Goal: Information Seeking & Learning: Learn about a topic

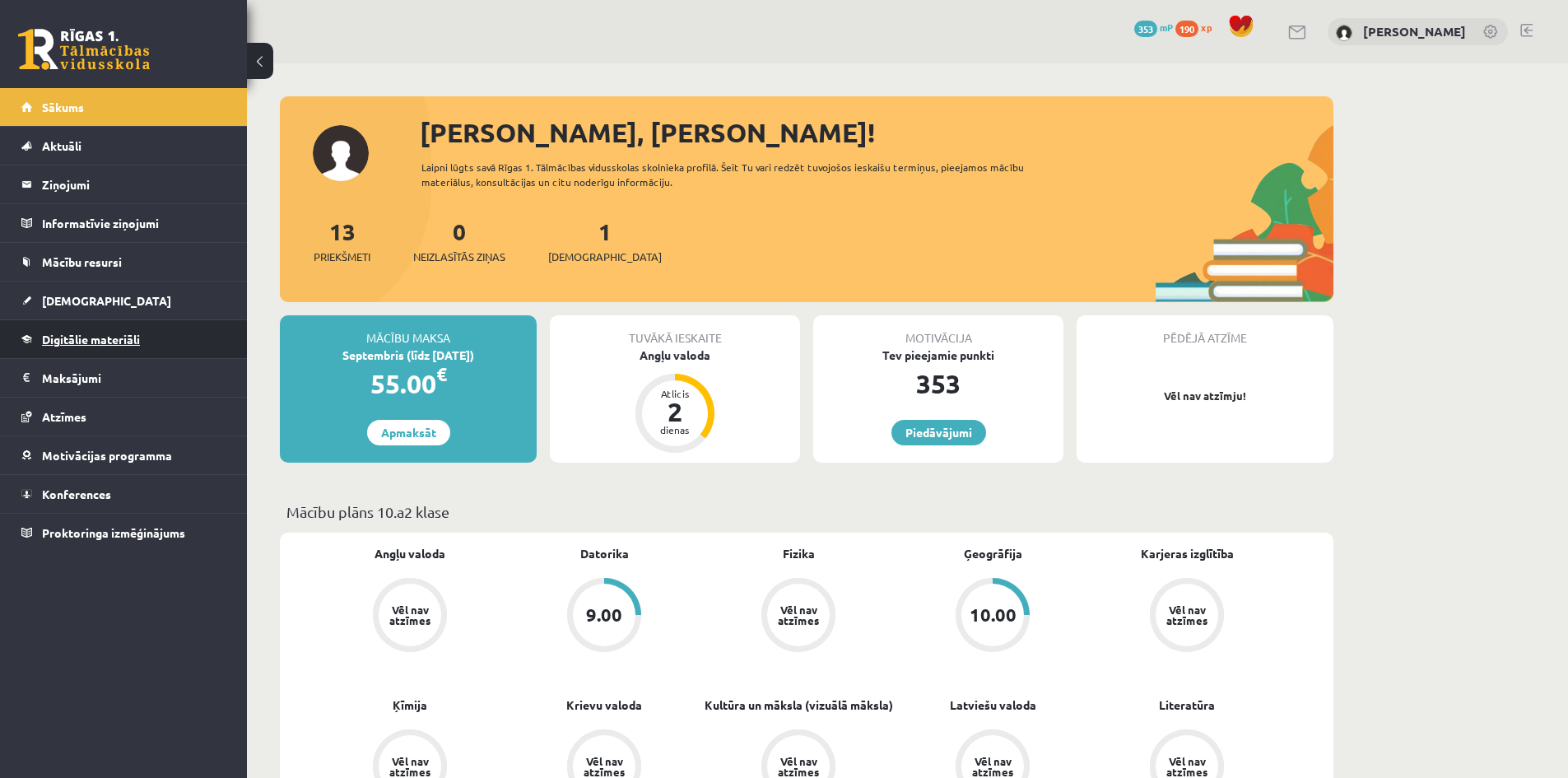
click at [120, 336] on span "Digitālie materiāli" at bounding box center [91, 339] width 98 height 15
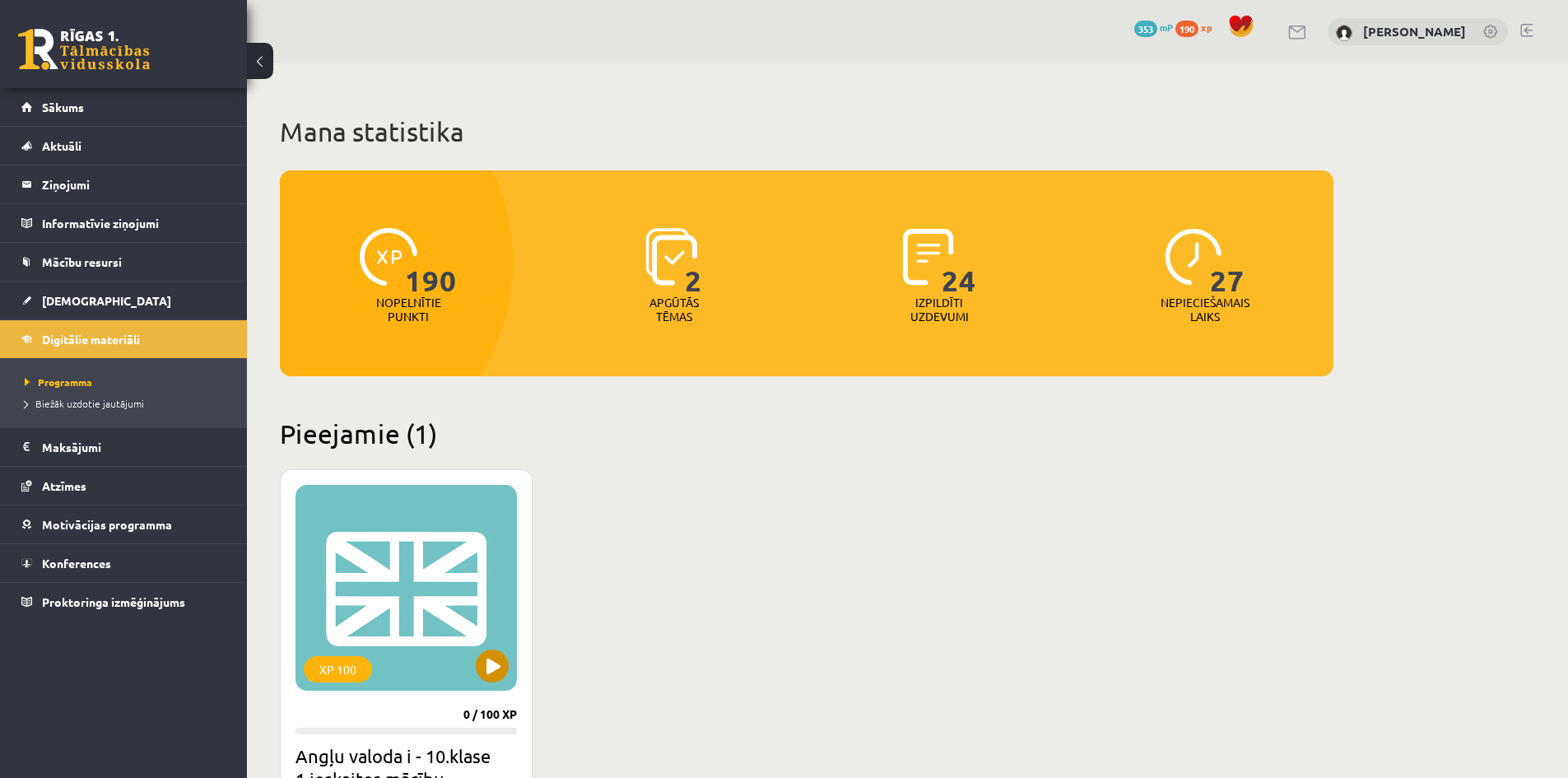
click at [416, 522] on div "XP 100" at bounding box center [407, 588] width 222 height 205
click at [510, 663] on div "XP 100" at bounding box center [407, 588] width 222 height 205
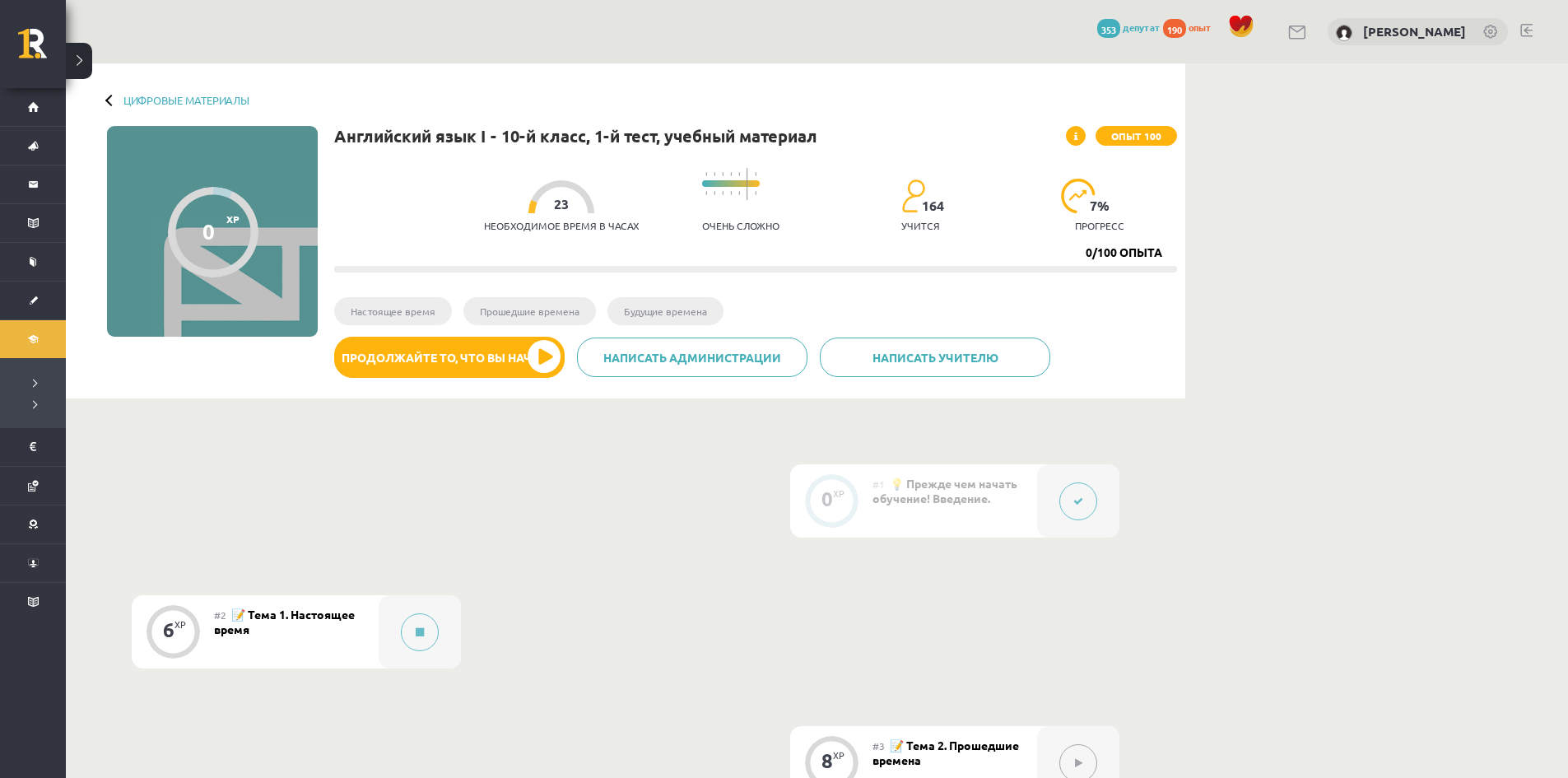
click at [277, 615] on font "📝 Тема 1. Настоящее время" at bounding box center [285, 621] width 141 height 29
click at [412, 621] on button at bounding box center [420, 632] width 38 height 38
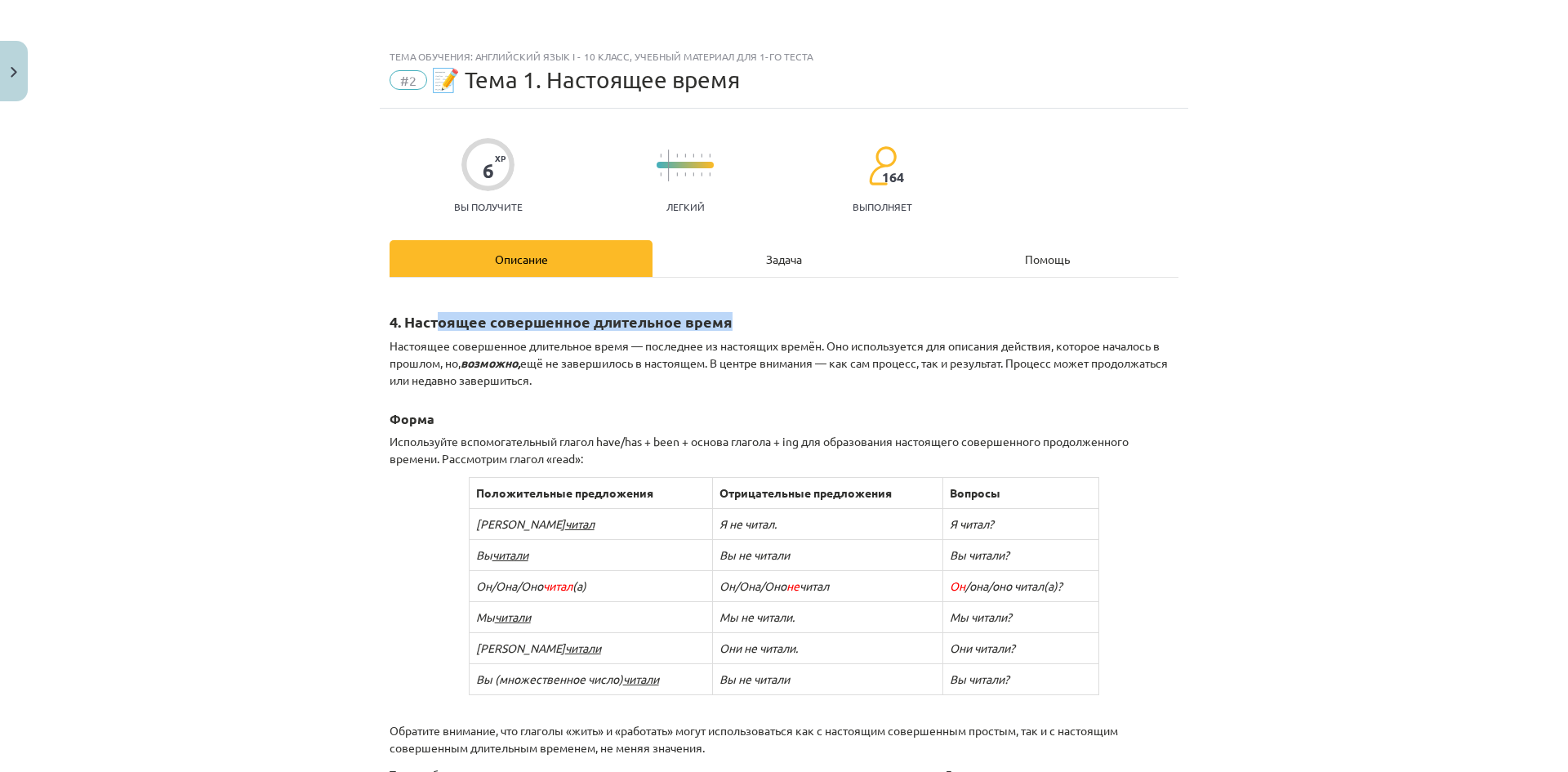
drag, startPoint x: 511, startPoint y: 320, endPoint x: 745, endPoint y: 324, distance: 234.0
click at [745, 324] on h2 "4. Настоящее совершенное длительное время" at bounding box center [784, 312] width 789 height 40
click at [1213, 337] on div "Тема обучения: Английский язык I - 10 класс, учебный материал для 1-го теста #2…" at bounding box center [784, 386] width 1568 height 772
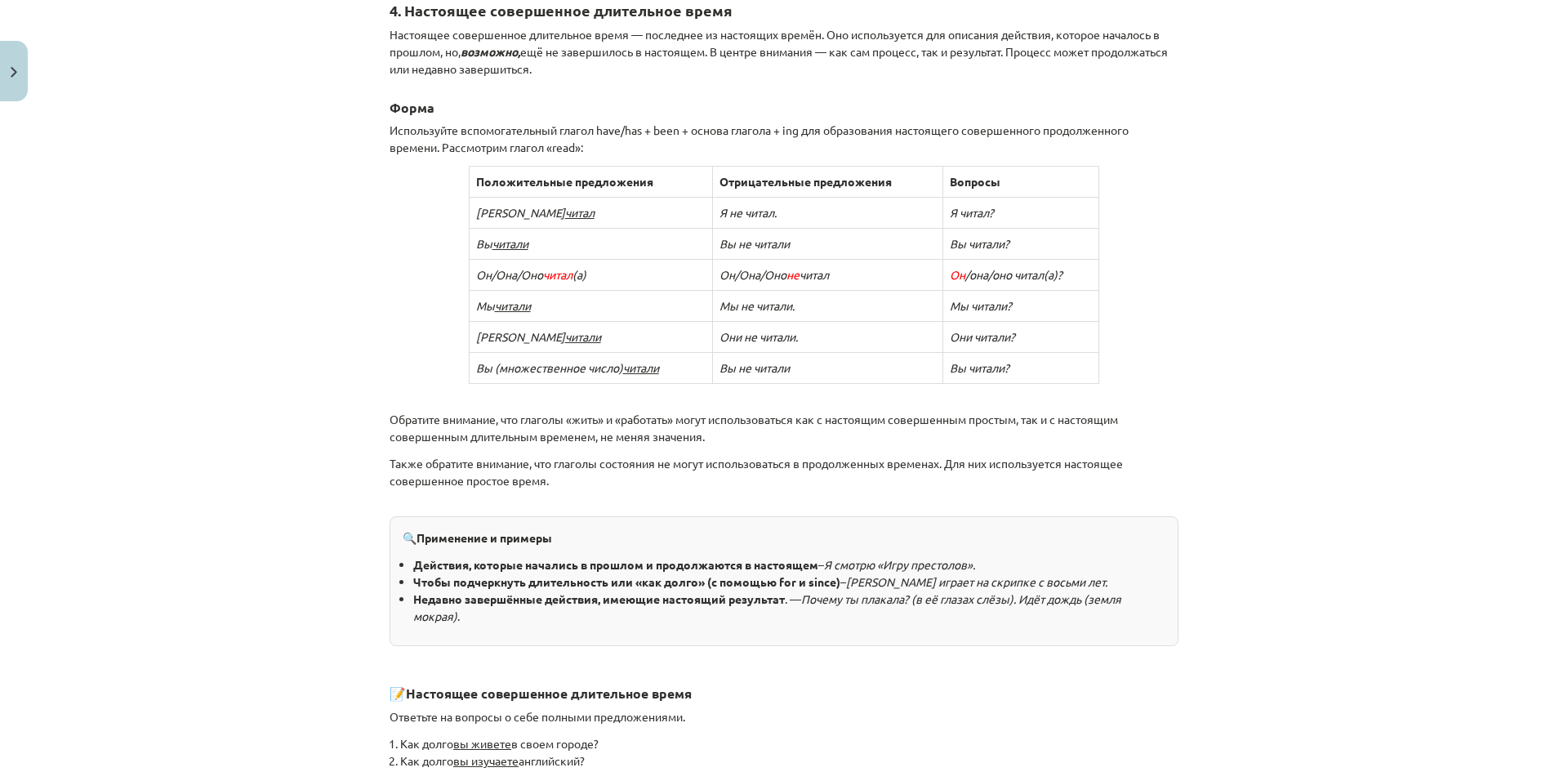
scroll to position [606, 0]
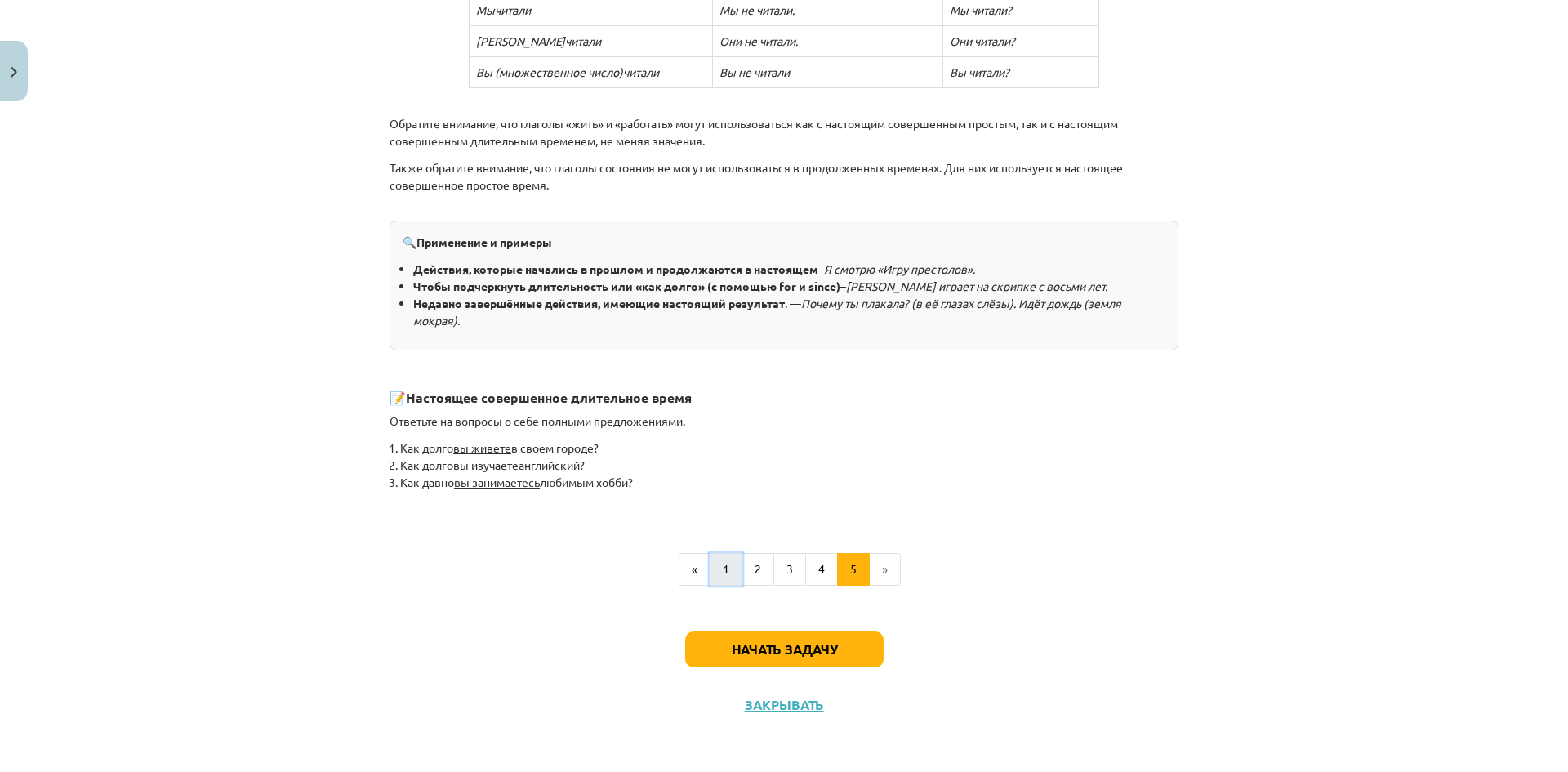
click at [722, 575] on button "1" at bounding box center [726, 569] width 33 height 33
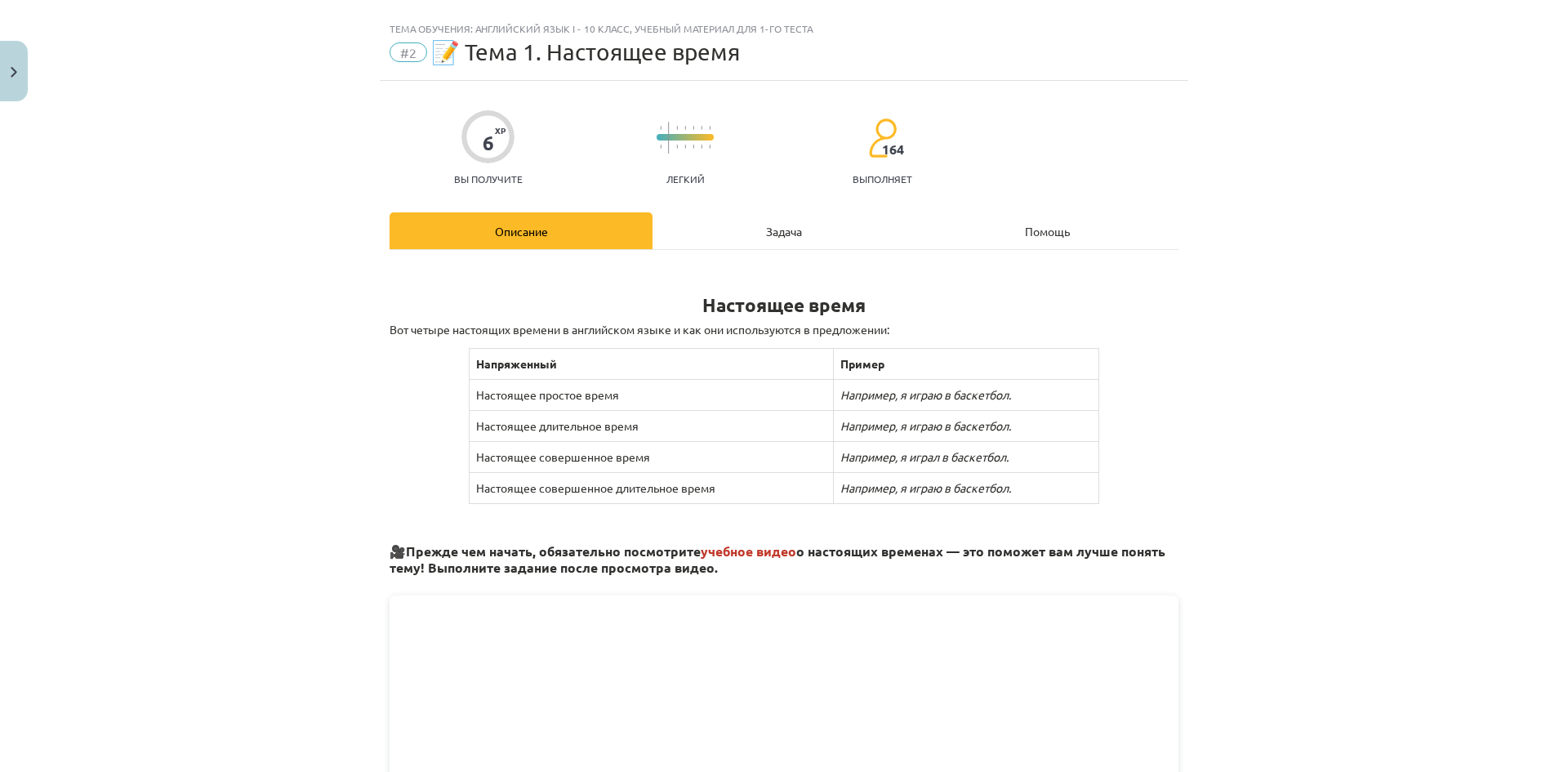
scroll to position [0, 0]
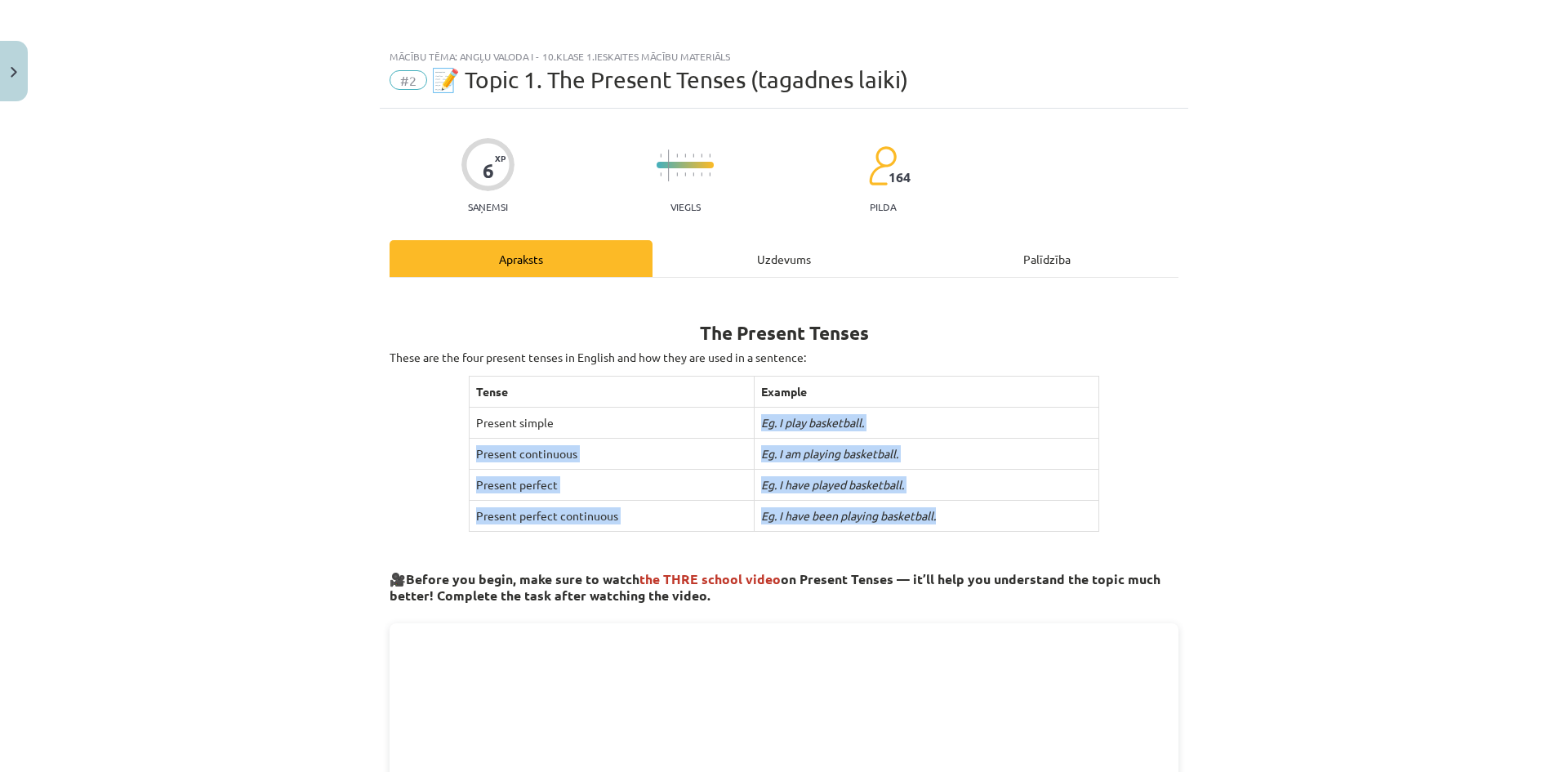
drag, startPoint x: 742, startPoint y: 420, endPoint x: 954, endPoint y: 513, distance: 231.5
click at [964, 521] on tbody "Tense Example Present simple Eg. I play basketball. Present continuous Eg. I am…" at bounding box center [784, 454] width 630 height 155
click at [954, 513] on td "Eg. I have been playing basketball." at bounding box center [925, 516] width 345 height 31
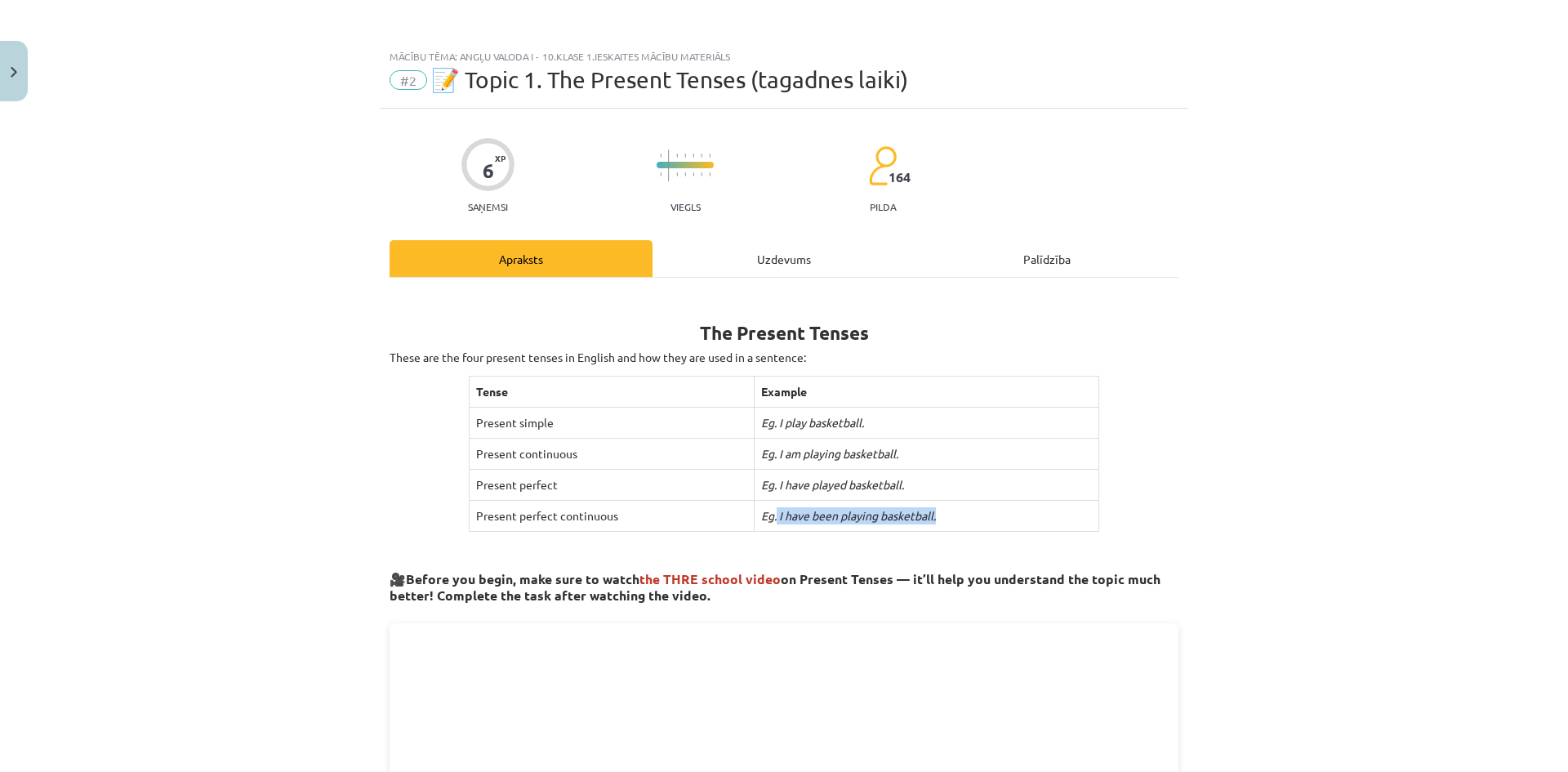
drag, startPoint x: 879, startPoint y: 523, endPoint x: 1213, endPoint y: 163, distance: 491.1
click at [768, 516] on td "Eg. I have been playing basketball." at bounding box center [925, 516] width 345 height 31
click at [1297, 414] on div "Mācību tēma: Angļu valoda i - 10.klase 1.ieskaites mācību materiāls #2 📝 Topic …" at bounding box center [784, 386] width 1568 height 772
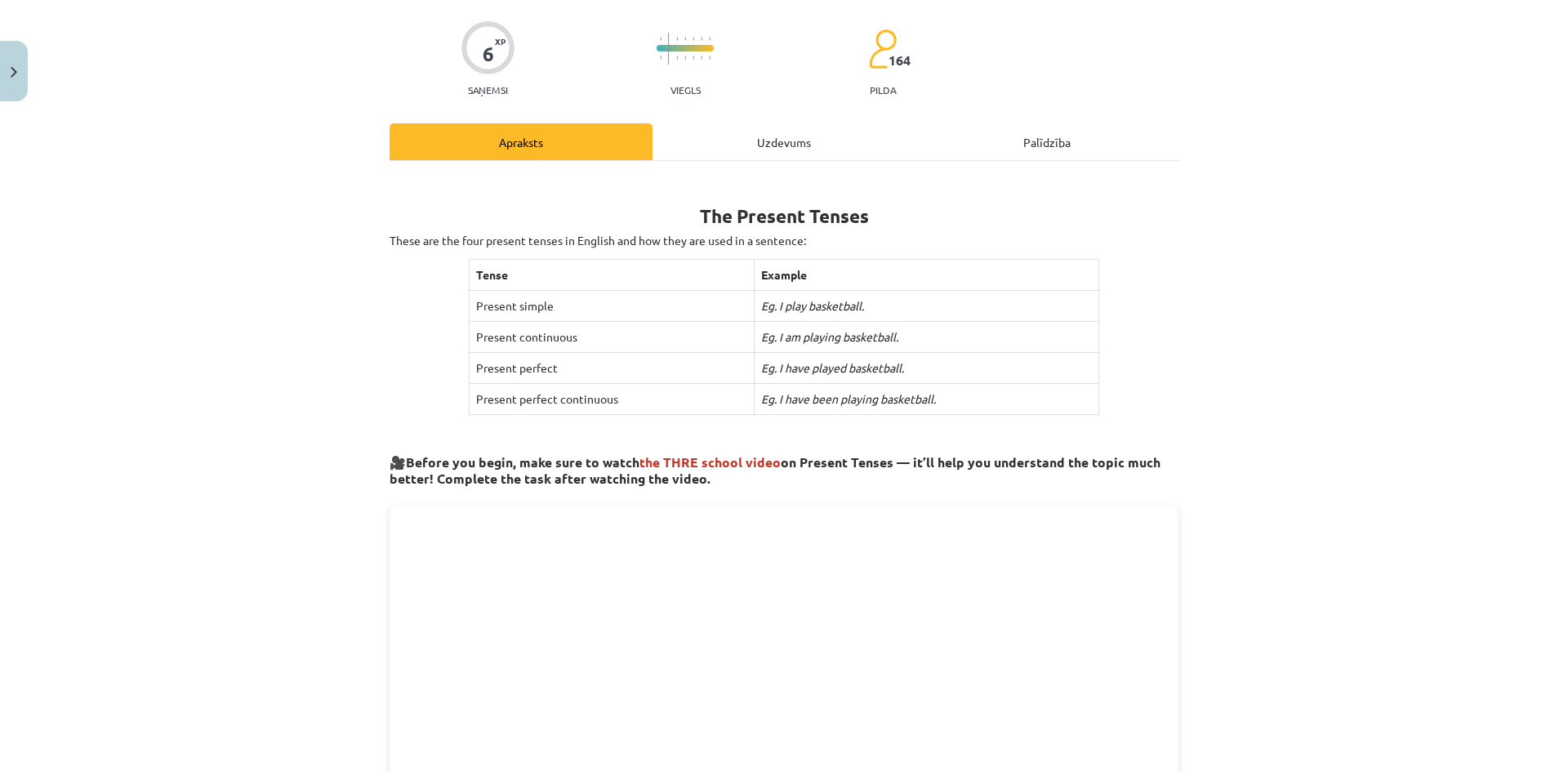
scroll to position [163, 0]
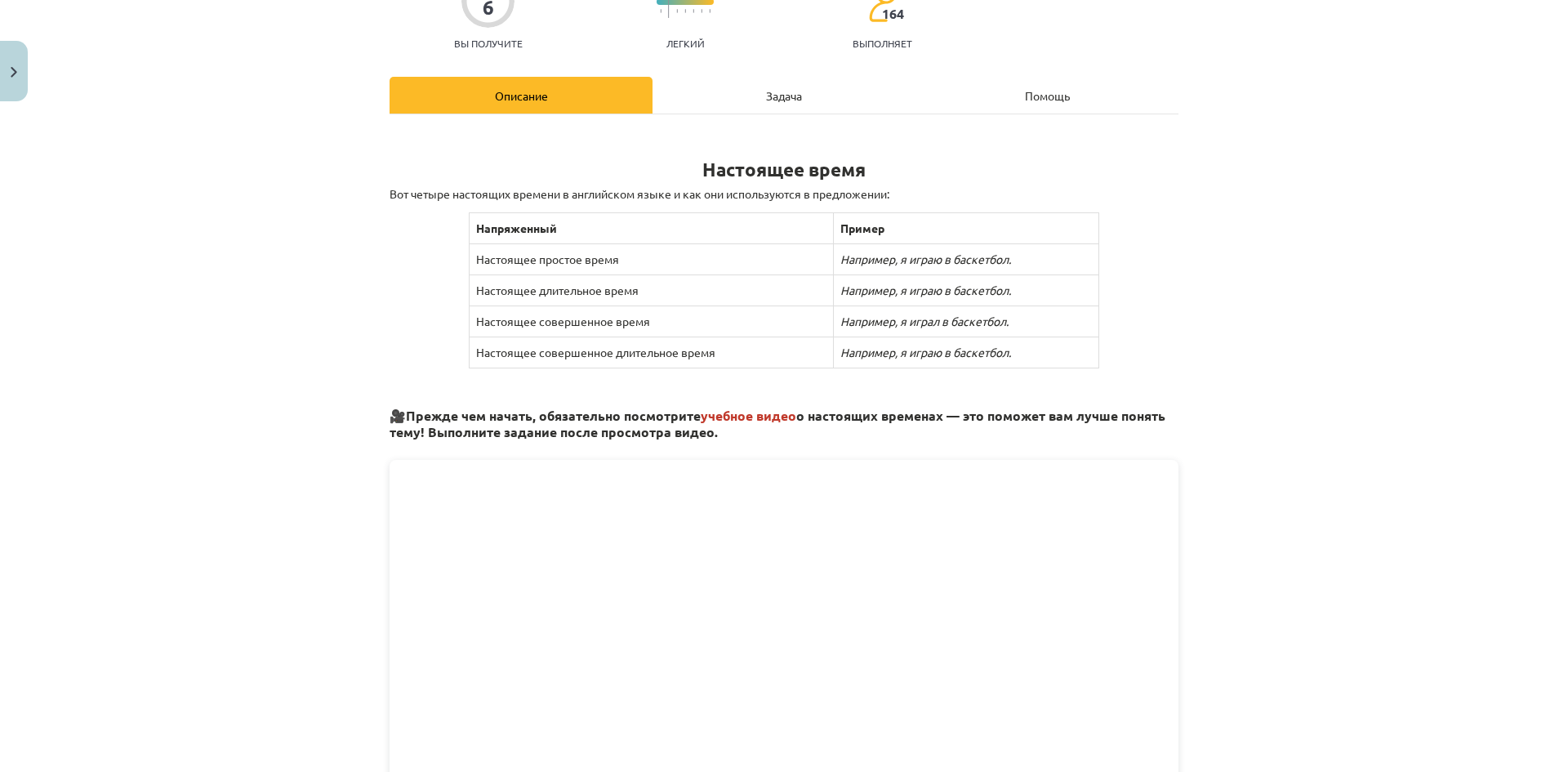
drag, startPoint x: 727, startPoint y: 411, endPoint x: 625, endPoint y: 429, distance: 103.6
click at [720, 412] on font "учебное видео" at bounding box center [748, 415] width 96 height 17
click at [520, 420] on font "Прежде чем начать, обязательно посмотрите" at bounding box center [553, 415] width 295 height 17
drag, startPoint x: 608, startPoint y: 414, endPoint x: 690, endPoint y: 417, distance: 82.1
click at [610, 414] on font "Прежде чем начать, обязательно посмотрите" at bounding box center [553, 415] width 295 height 17
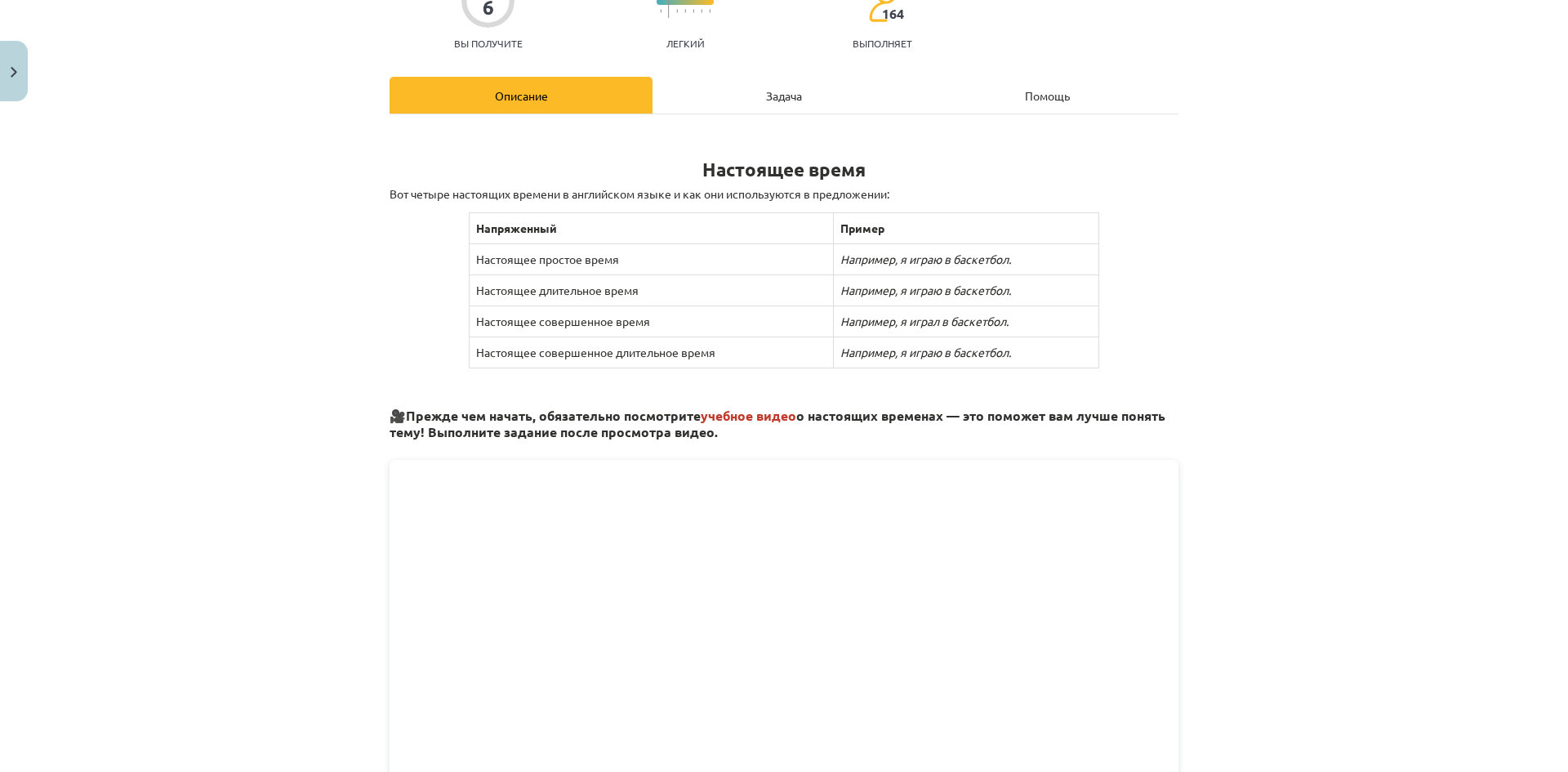
click at [742, 423] on h3 "🎥 Прежде чем начать, обязательно посмотрите учебное видео о настоящих временах …" at bounding box center [784, 418] width 789 height 47
click at [782, 411] on font "учебное видео" at bounding box center [748, 415] width 96 height 17
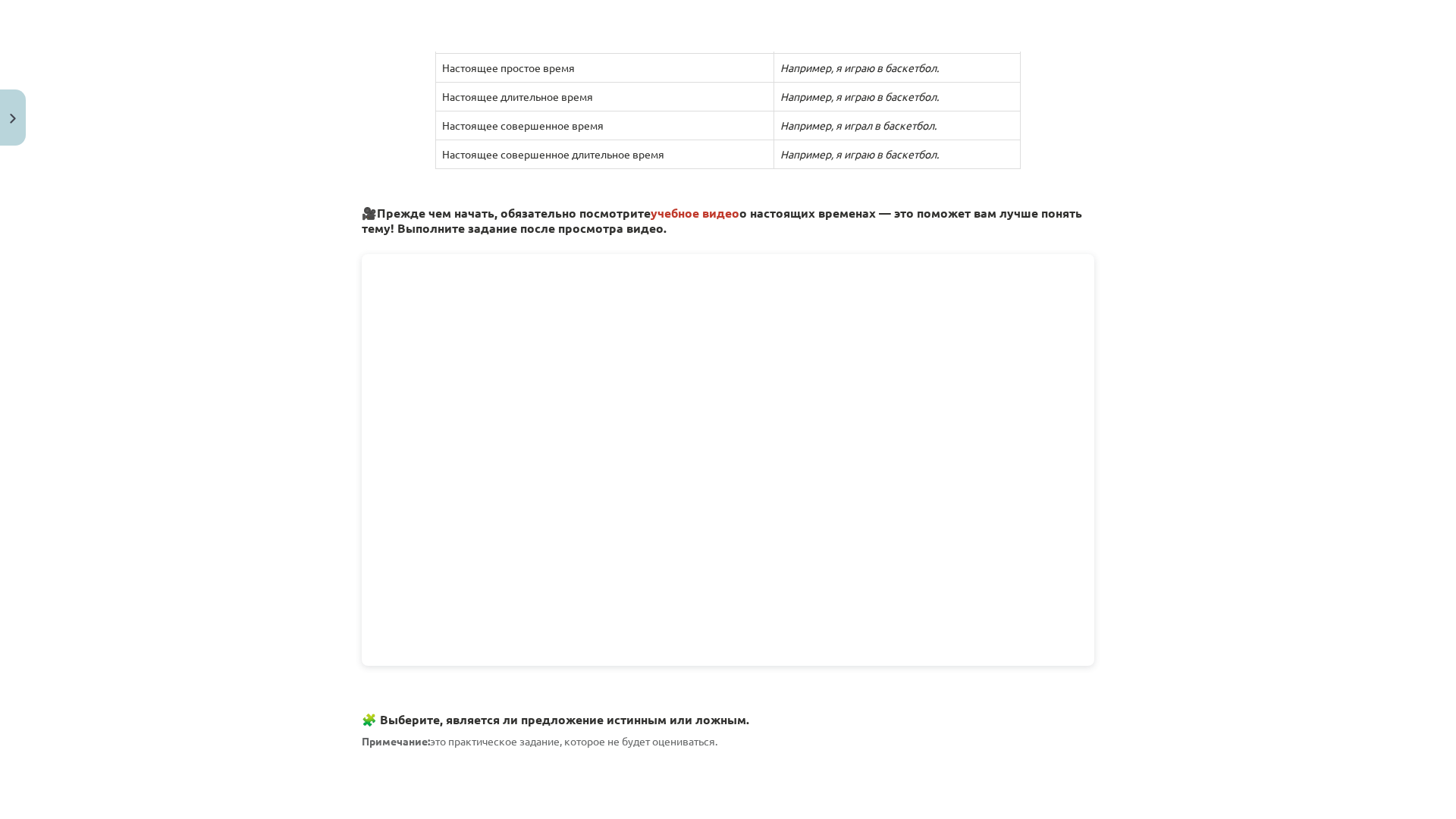
scroll to position [379, 0]
